Goal: Information Seeking & Learning: Learn about a topic

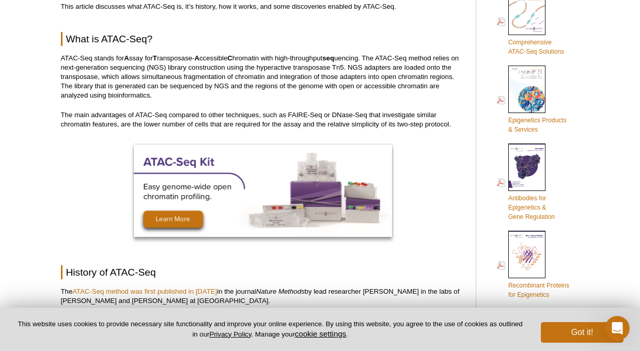
scroll to position [497, 0]
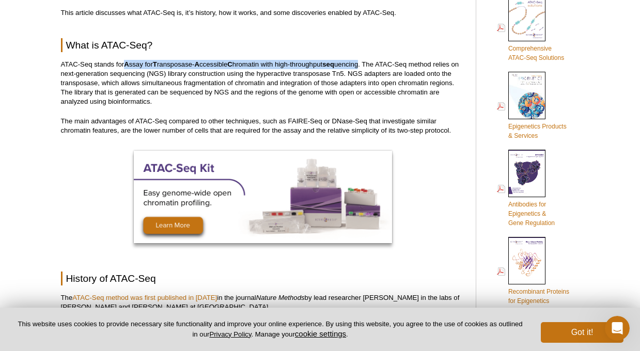
drag, startPoint x: 126, startPoint y: 62, endPoint x: 366, endPoint y: 61, distance: 239.5
click at [366, 61] on p "ATAC-Seq stands for A ssay for T ransposase- A ccessible C hromatin with high-t…" at bounding box center [263, 83] width 404 height 46
copy p "A ssay for T ransposase- A ccessible C hromatin with high-throughput seq uencing"
click at [149, 102] on p "ATAC-Seq stands for A ssay for T ransposase- A ccessible C hromatin with high-t…" at bounding box center [263, 83] width 404 height 46
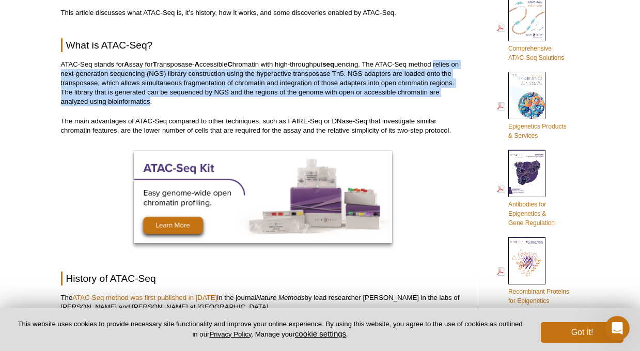
drag, startPoint x: 441, startPoint y: 65, endPoint x: 149, endPoint y: 100, distance: 294.3
click at [149, 100] on p "ATAC-Seq stands for A ssay for T ransposase- A ccessible C hromatin with high-t…" at bounding box center [263, 83] width 404 height 46
copy p "relies on next-generation sequencing (NGS) library construction using the hyper…"
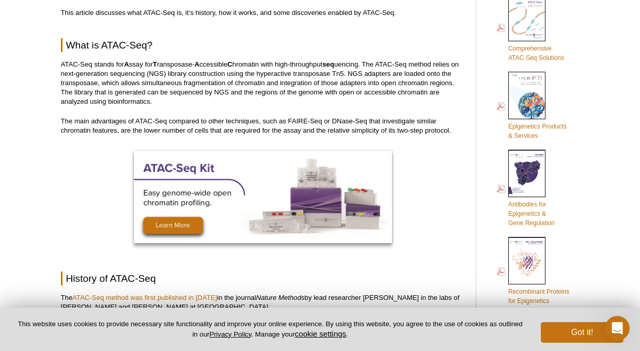
click at [77, 122] on p "The main advantages of ATAC-Seq compared to other techniques, such as FAIRE-Seq…" at bounding box center [263, 126] width 404 height 19
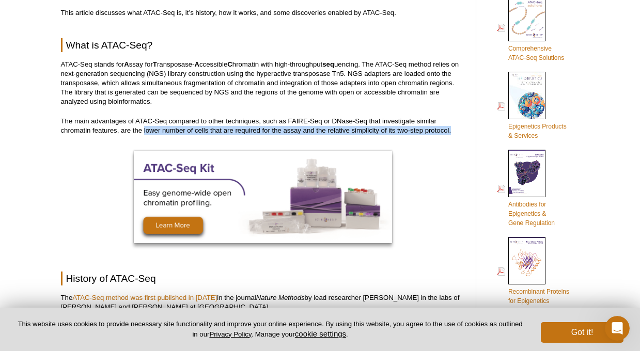
drag, startPoint x: 145, startPoint y: 133, endPoint x: 455, endPoint y: 129, distance: 310.8
click at [455, 129] on p "The main advantages of ATAC-Seq compared to other techniques, such as FAIRE-Seq…" at bounding box center [263, 126] width 404 height 19
copy p "lower number of cells that are required for the assay and the relative simplici…"
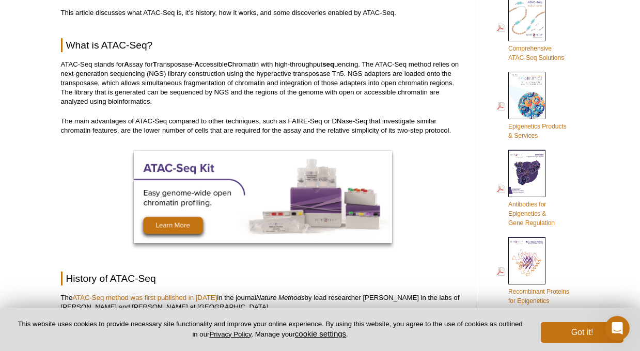
drag, startPoint x: 287, startPoint y: 120, endPoint x: 366, endPoint y: 118, distance: 79.0
click at [366, 118] on p "The main advantages of ATAC-Seq compared to other techniques, such as FAIRE-Seq…" at bounding box center [263, 126] width 404 height 19
copy p "FAIRE-Seq or DNase-Seq"
click at [416, 186] on div at bounding box center [263, 198] width 404 height 105
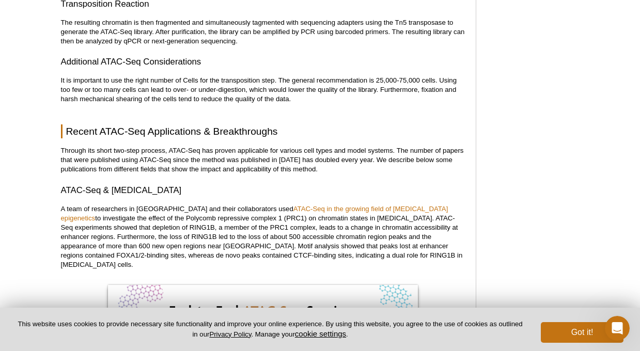
scroll to position [1385, 0]
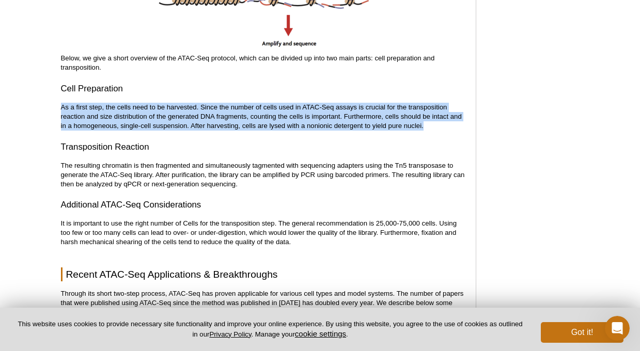
drag, startPoint x: 61, startPoint y: 108, endPoint x: 444, endPoint y: 121, distance: 383.8
click at [446, 121] on p "As a first step, the cells need to be harvested. Since the number of cells used…" at bounding box center [263, 117] width 404 height 28
copy p "As a first step, the cells need to be harvested. Since the number of cells used…"
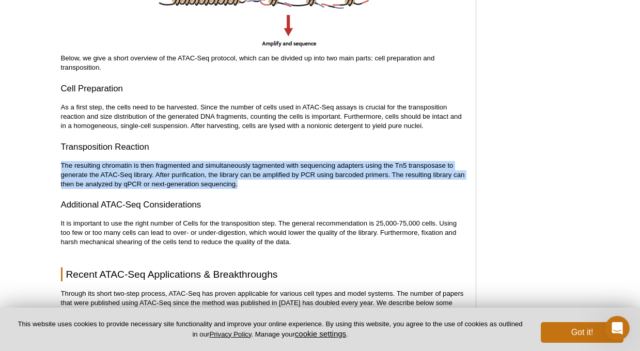
drag, startPoint x: 61, startPoint y: 164, endPoint x: 245, endPoint y: 185, distance: 184.5
click at [245, 185] on p "The resulting chromatin is then fragmented and simultaneously tagmented with se…" at bounding box center [263, 175] width 404 height 28
copy p "The resulting chromatin is then fragmented and simultaneously tagmented with se…"
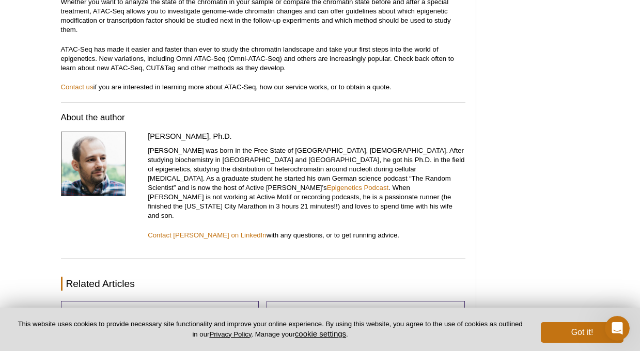
scroll to position [3424, 0]
